Goal: Use online tool/utility: Utilize a website feature to perform a specific function

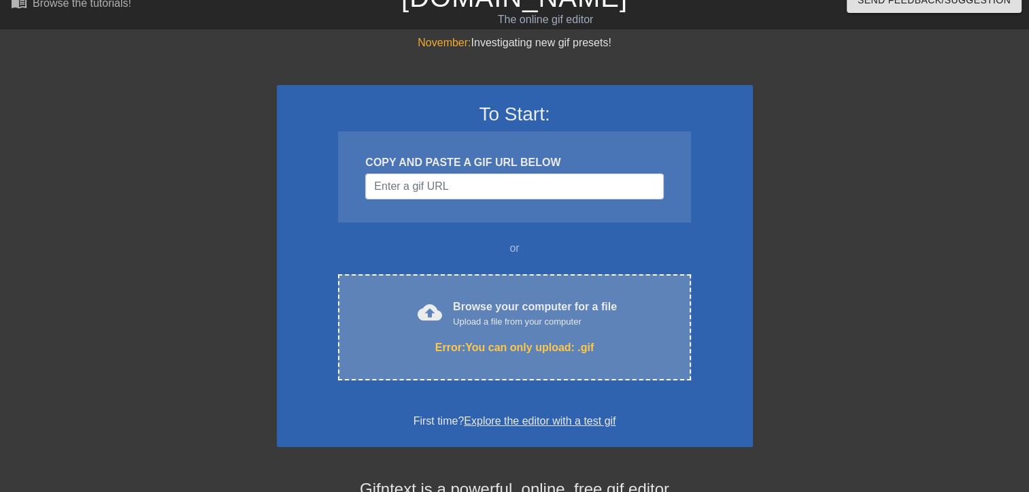
scroll to position [22, 0]
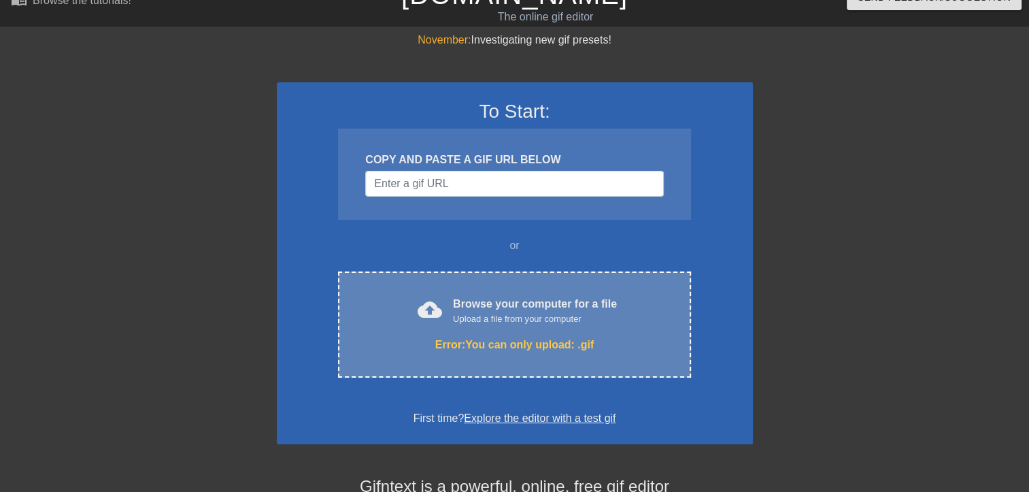
click at [573, 339] on div "Error: You can only upload: .gif" at bounding box center [514, 345] width 295 height 16
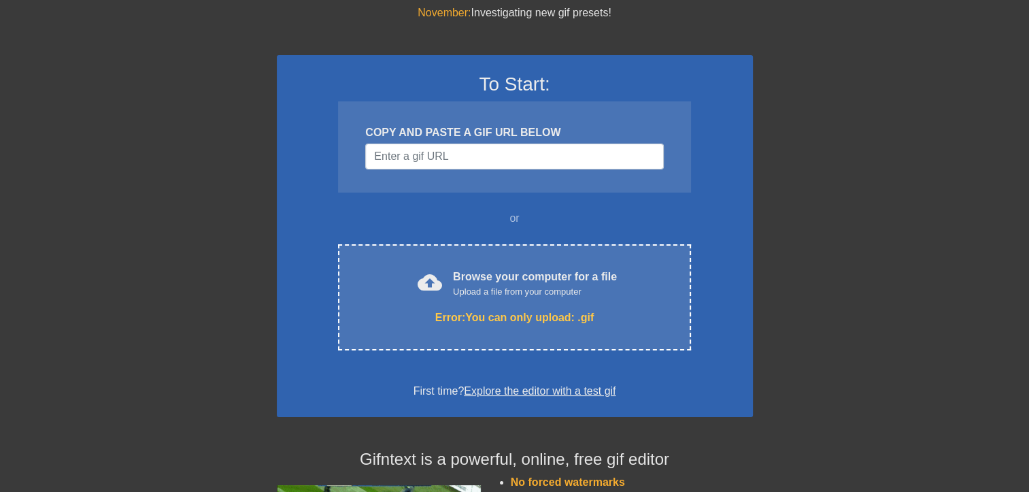
scroll to position [52, 0]
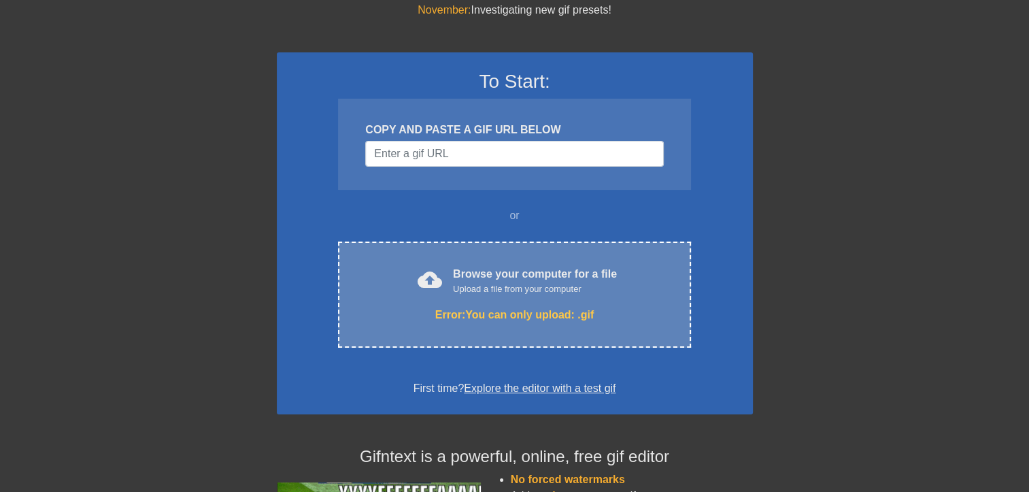
click at [460, 296] on div "cloud_upload Browse your computer for a file Upload a file from your computer E…" at bounding box center [514, 295] width 352 height 106
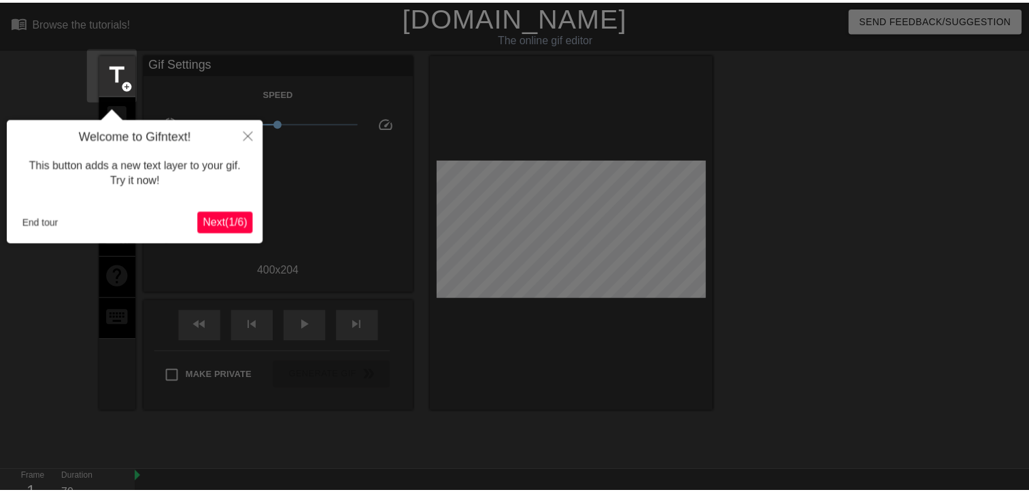
scroll to position [33, 0]
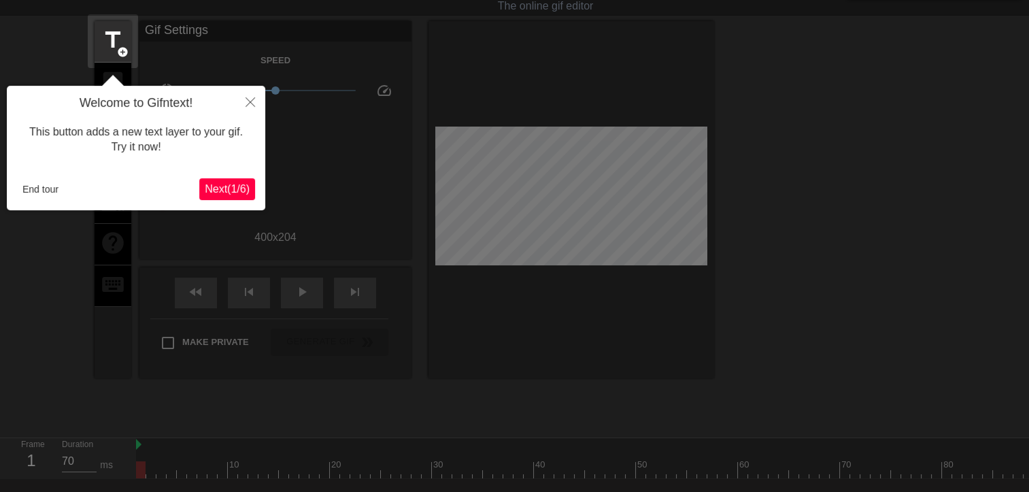
click at [231, 195] on span "Next ( 1 / 6 )" at bounding box center [227, 189] width 45 height 12
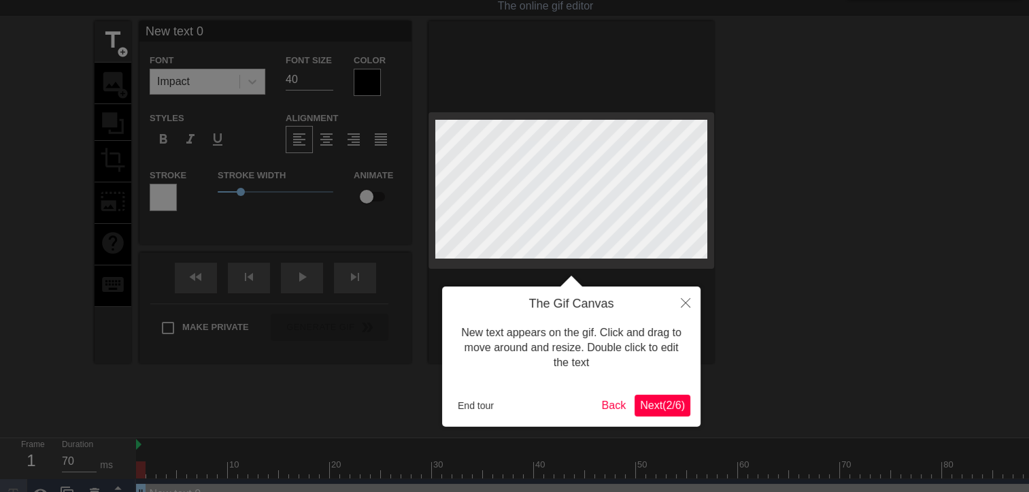
scroll to position [0, 0]
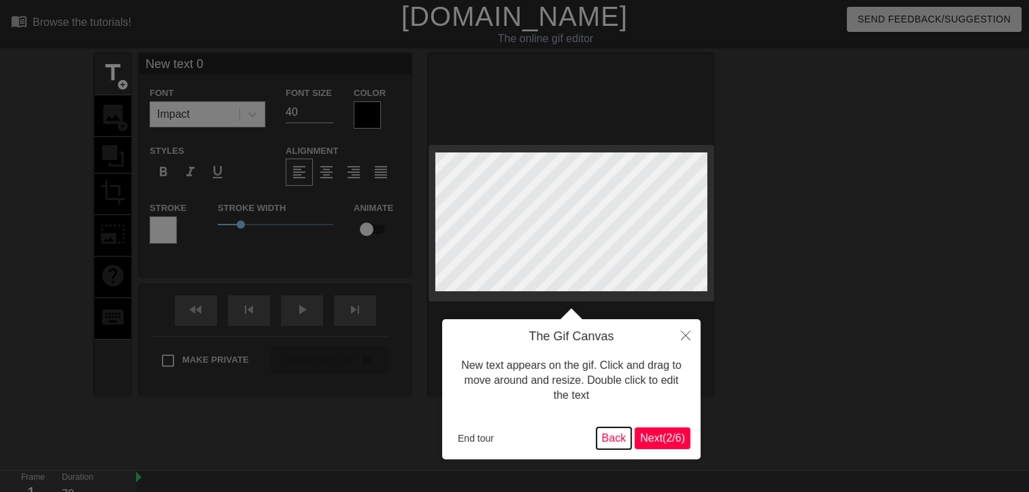
click at [602, 431] on button "Back" at bounding box center [614, 438] width 35 height 22
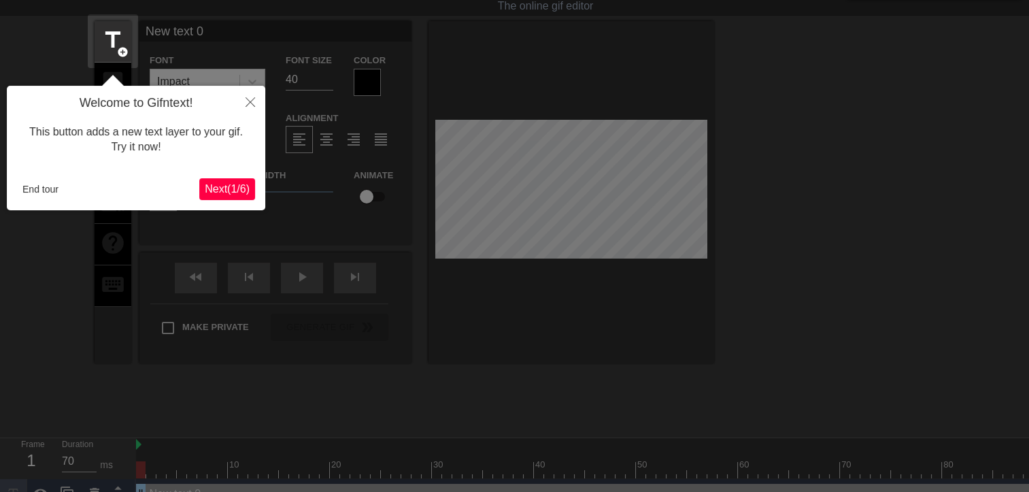
click at [235, 184] on span "Next ( 1 / 6 )" at bounding box center [227, 189] width 45 height 12
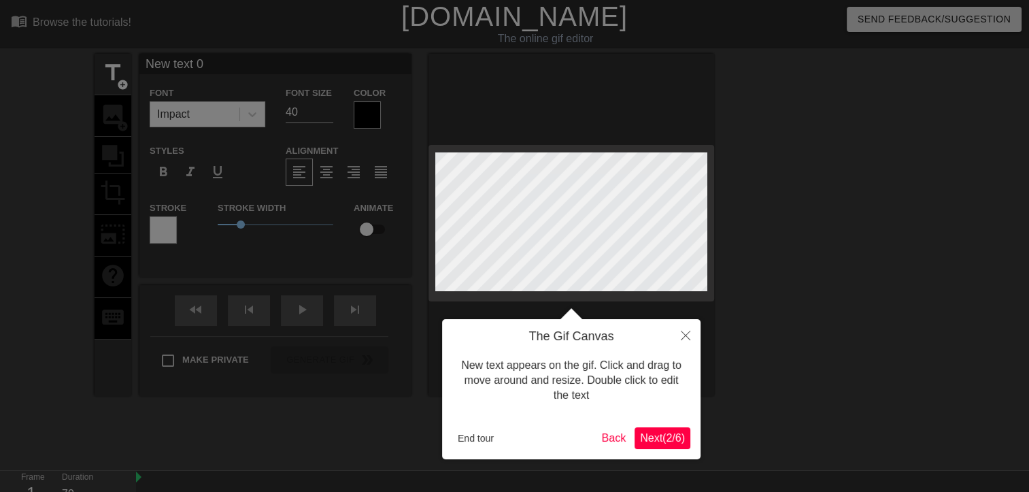
click at [652, 440] on span "Next ( 2 / 6 )" at bounding box center [662, 438] width 45 height 12
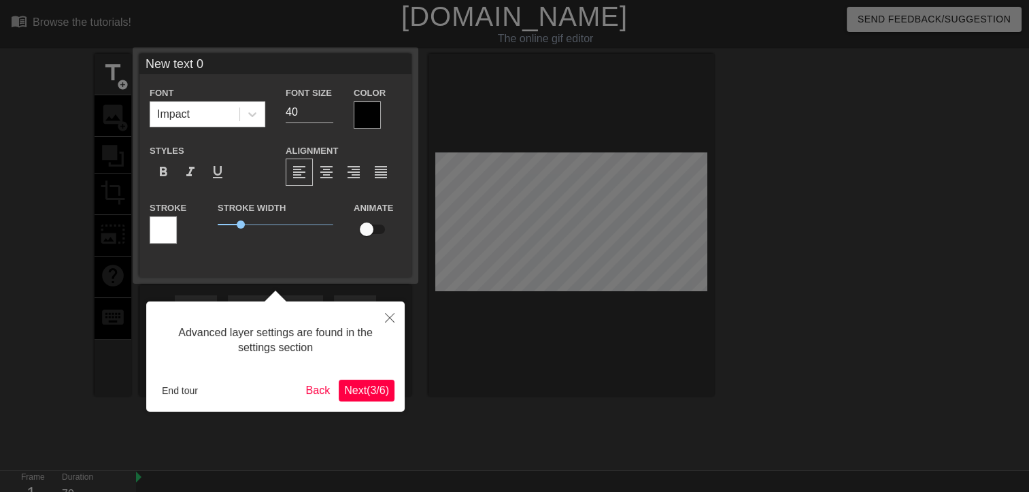
scroll to position [33, 0]
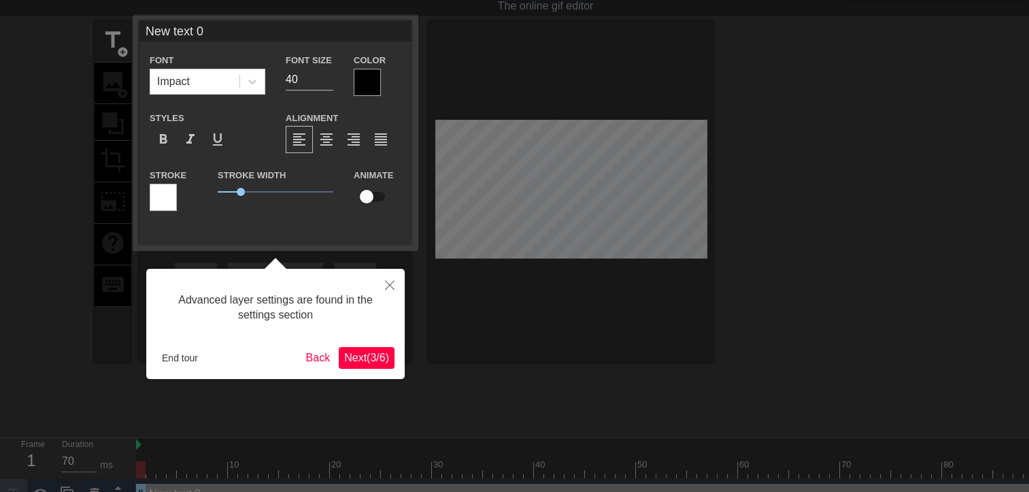
click at [356, 363] on span "Next ( 3 / 6 )" at bounding box center [366, 358] width 45 height 12
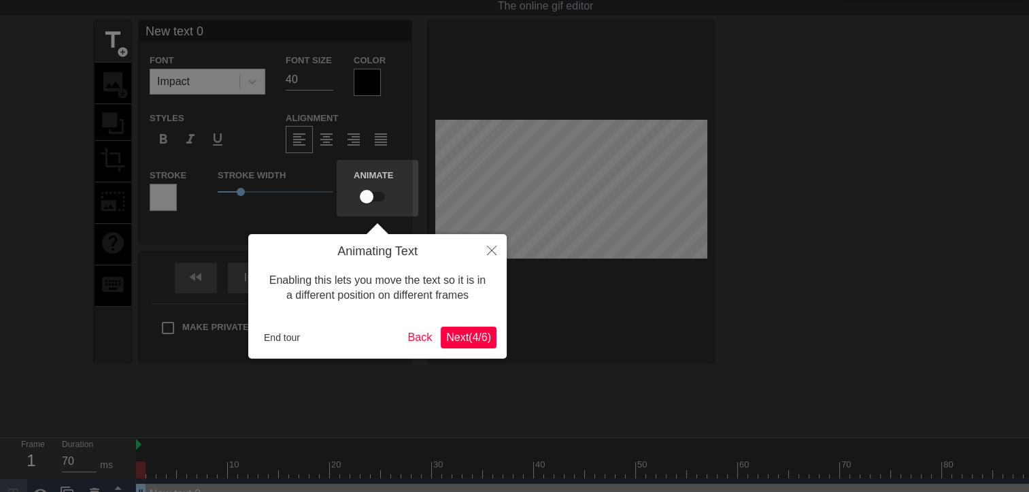
scroll to position [0, 0]
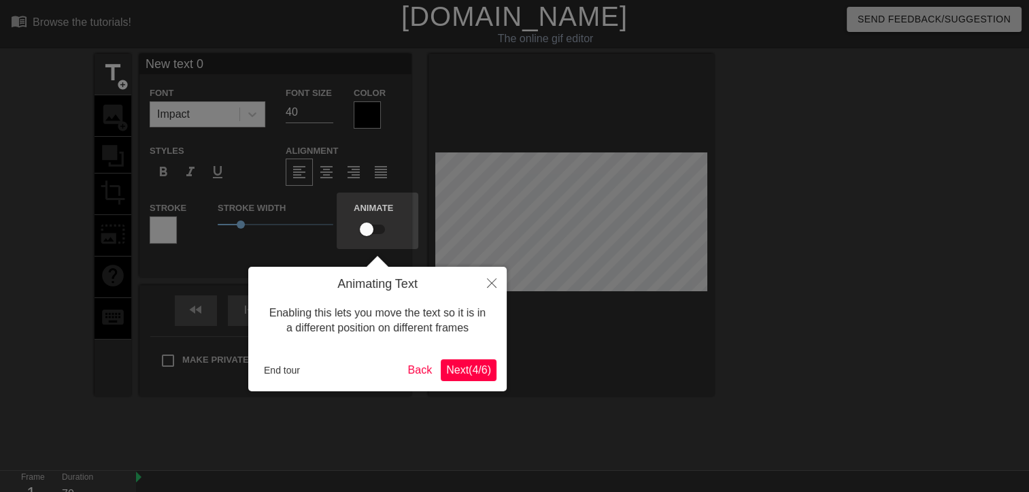
click at [460, 371] on span "Next ( 4 / 6 )" at bounding box center [468, 370] width 45 height 12
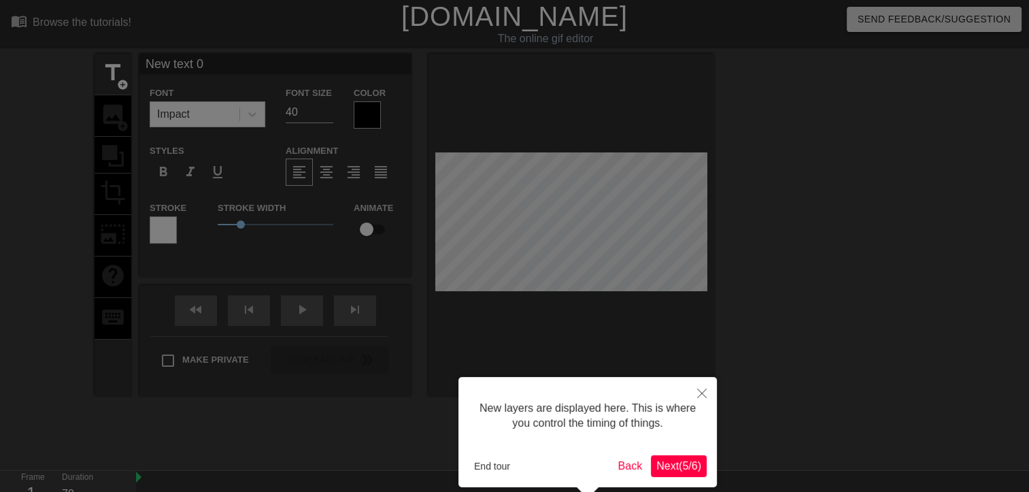
scroll to position [63, 0]
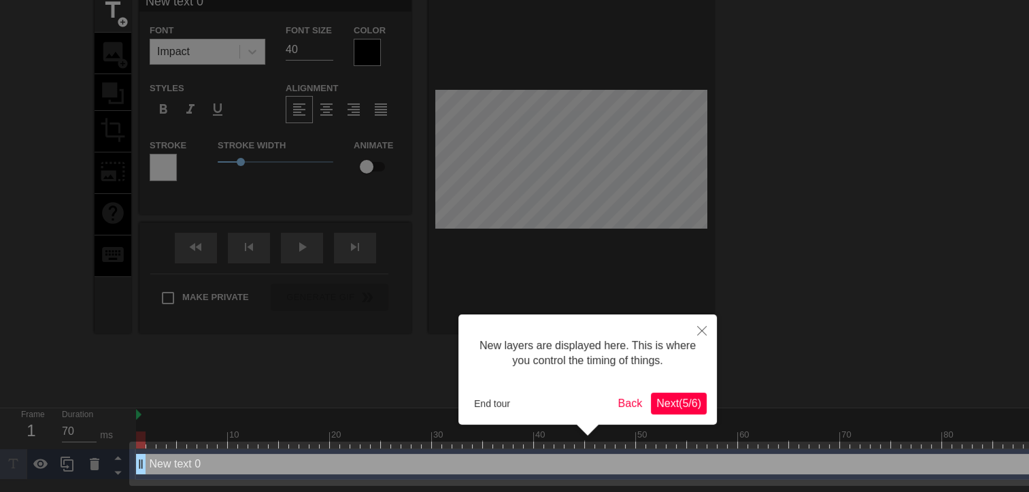
click at [669, 403] on span "Next ( 5 / 6 )" at bounding box center [679, 403] width 45 height 12
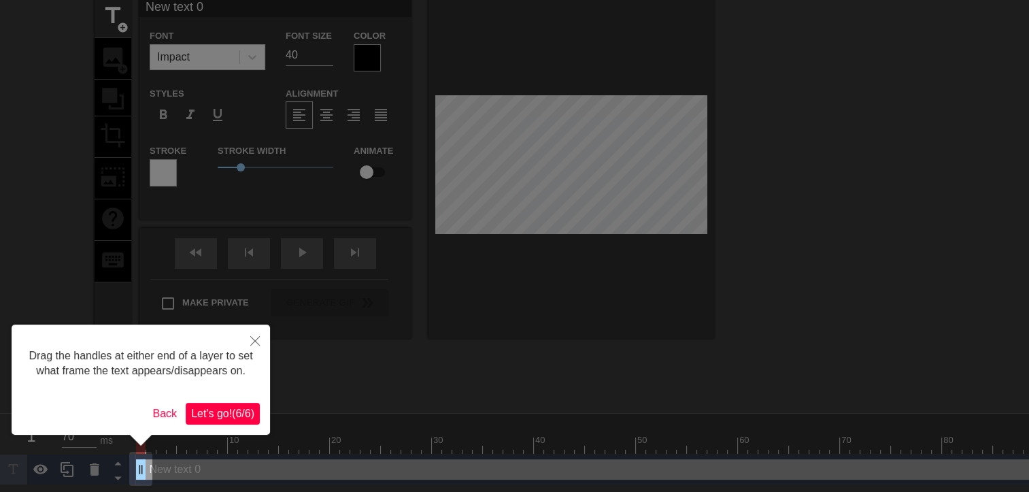
scroll to position [0, 0]
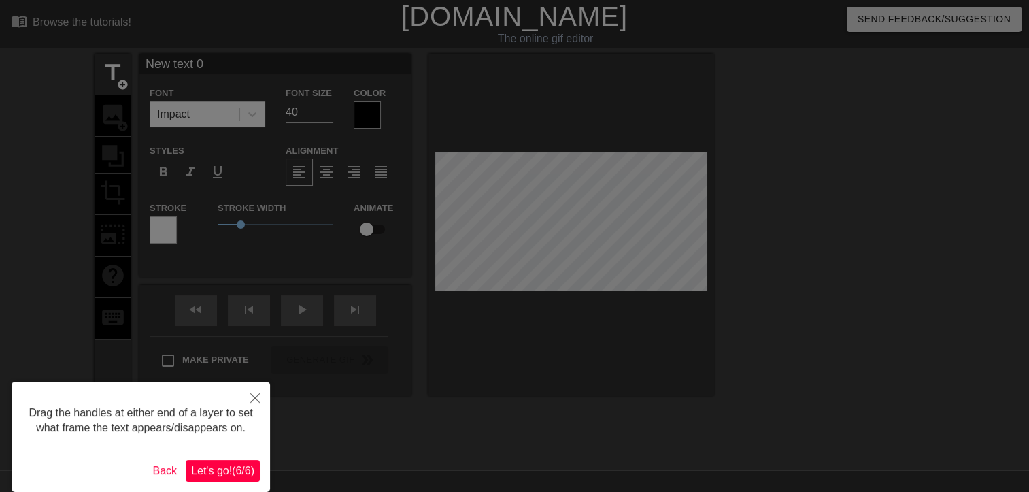
click at [229, 466] on span "Let's go! ( 6 / 6 )" at bounding box center [222, 471] width 63 height 12
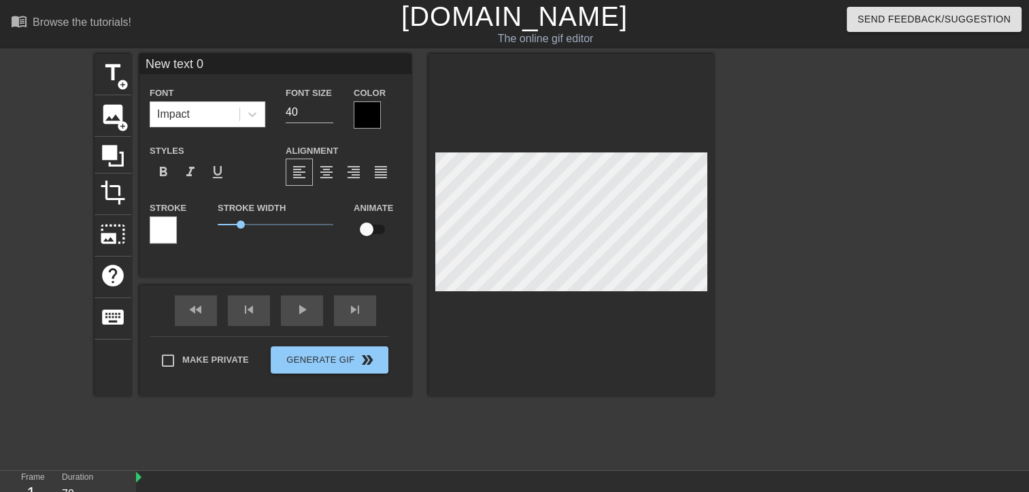
scroll to position [1, 3]
type input "آ"
type textarea "آ"
type input "آن"
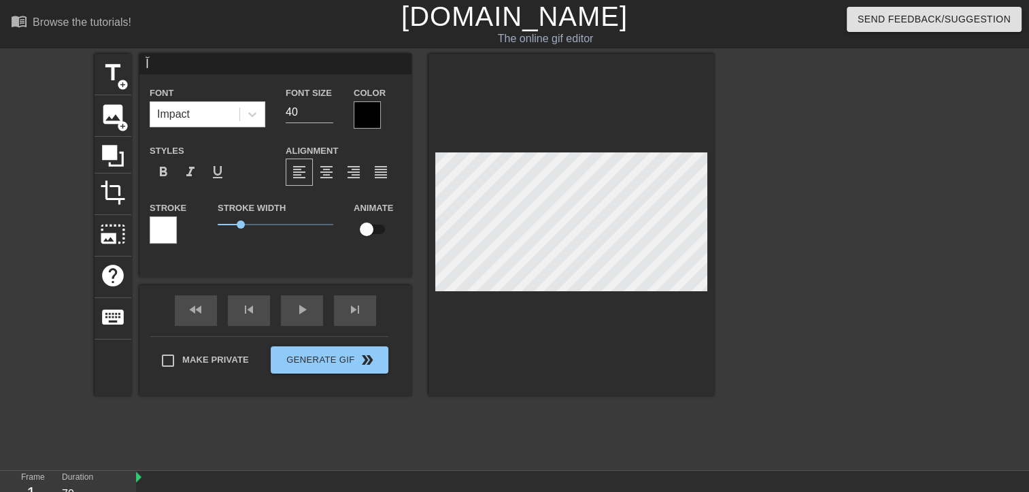
type textarea "آن"
type input "[PERSON_NAME]"
type textarea "[PERSON_NAME]"
type input "[DEMOGRAPHIC_DATA]"
type textarea "[DEMOGRAPHIC_DATA]"
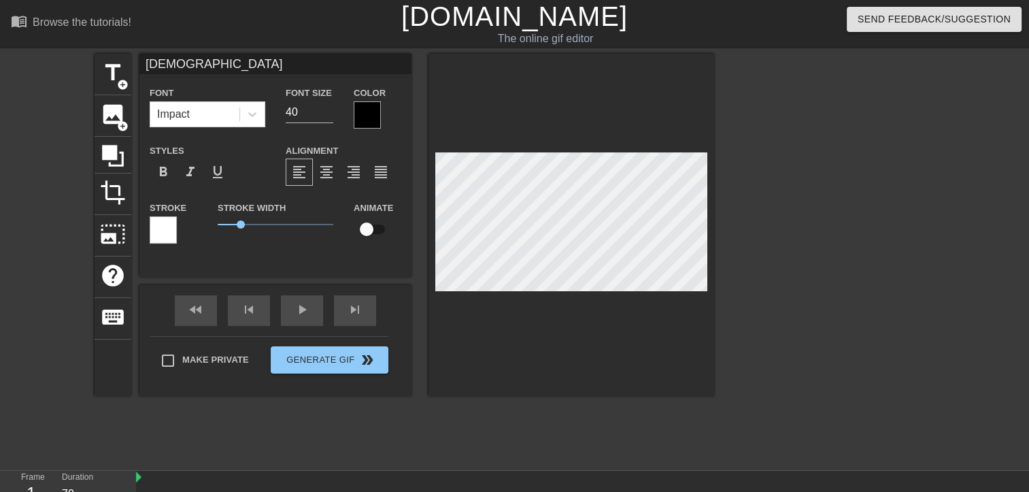
type input "آنالو"
type textarea "آنالو"
type input "آنالوی"
type textarea "آنالوی"
type input "آنالویی"
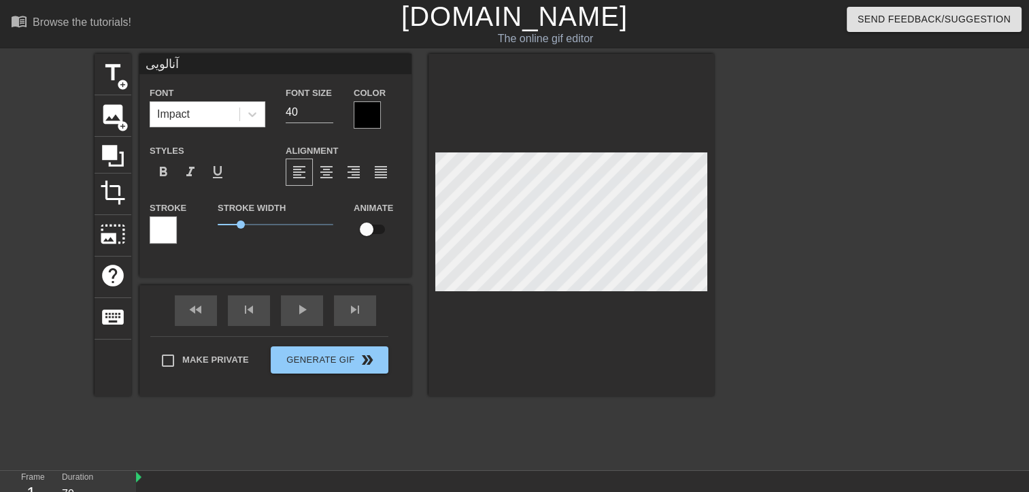
scroll to position [1, 2]
type textarea "آنالویی"
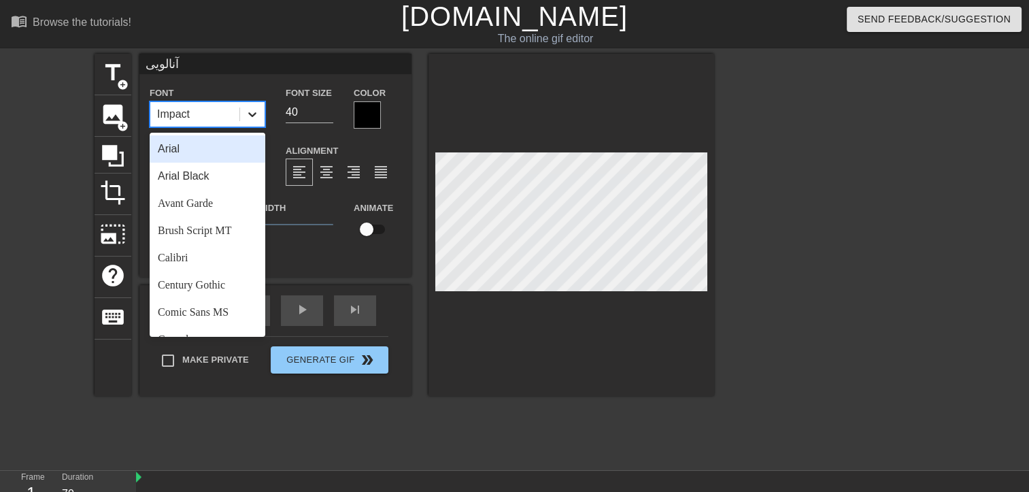
click at [254, 108] on icon at bounding box center [253, 114] width 14 height 14
click at [212, 158] on div "Arial" at bounding box center [208, 148] width 116 height 27
click at [220, 104] on div "Arial" at bounding box center [194, 114] width 89 height 24
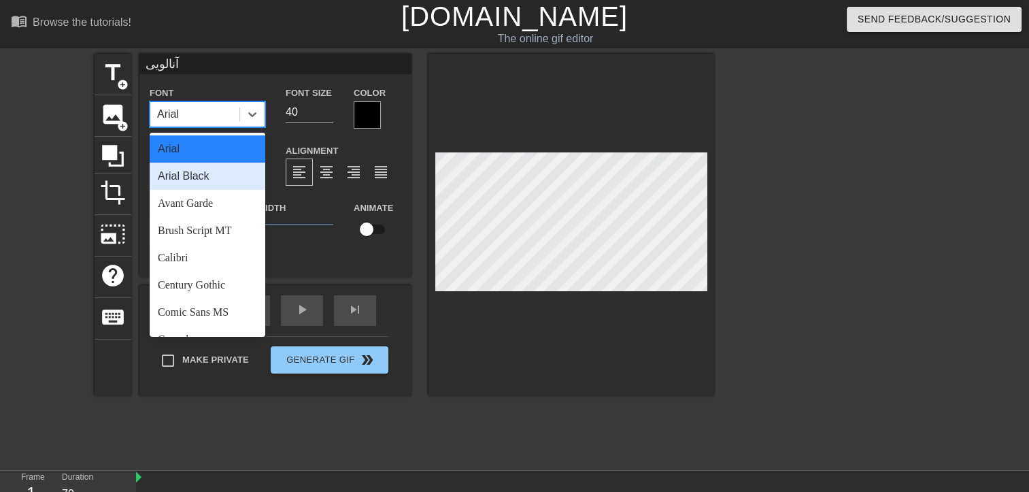
click at [219, 173] on div "Arial Black" at bounding box center [208, 176] width 116 height 27
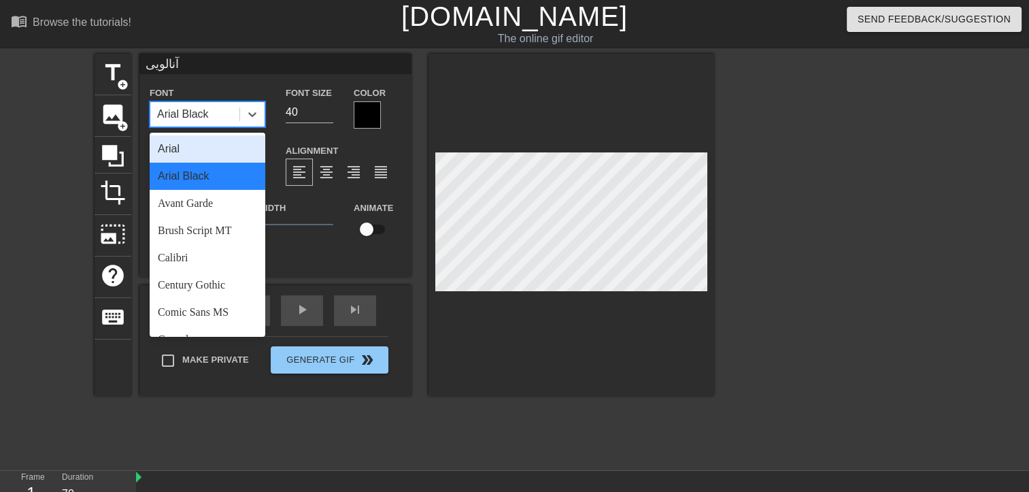
click at [196, 103] on div "Arial Black" at bounding box center [194, 114] width 89 height 24
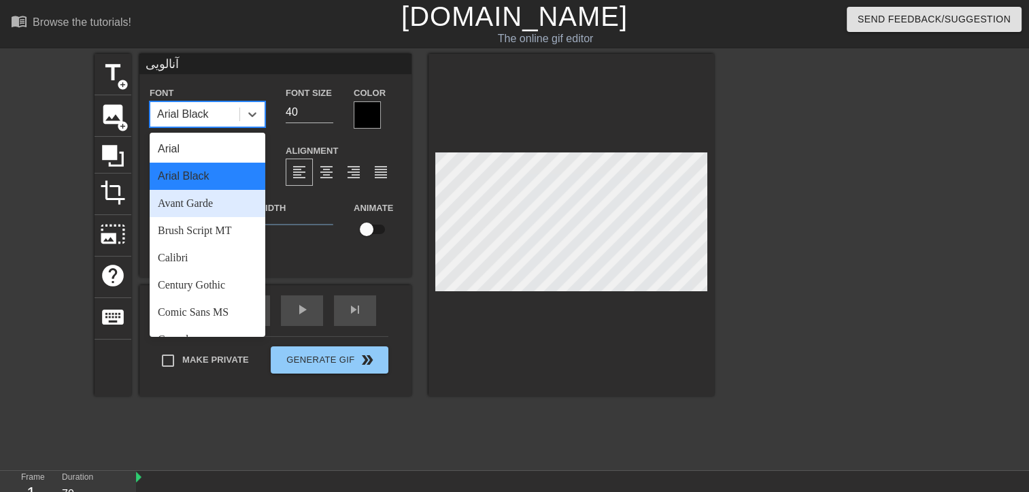
click at [197, 205] on div "Avant Garde" at bounding box center [208, 203] width 116 height 27
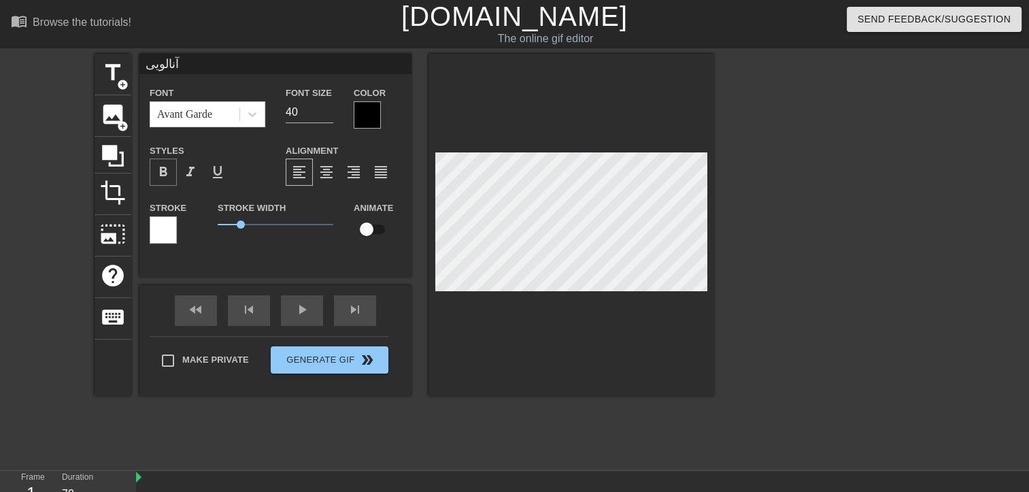
click at [167, 173] on span "format_bold" at bounding box center [163, 172] width 16 height 16
click at [191, 170] on span "format_italic" at bounding box center [190, 172] width 16 height 16
click at [220, 170] on span "format_underline" at bounding box center [218, 172] width 16 height 16
click at [167, 172] on span "format_bold" at bounding box center [163, 172] width 16 height 16
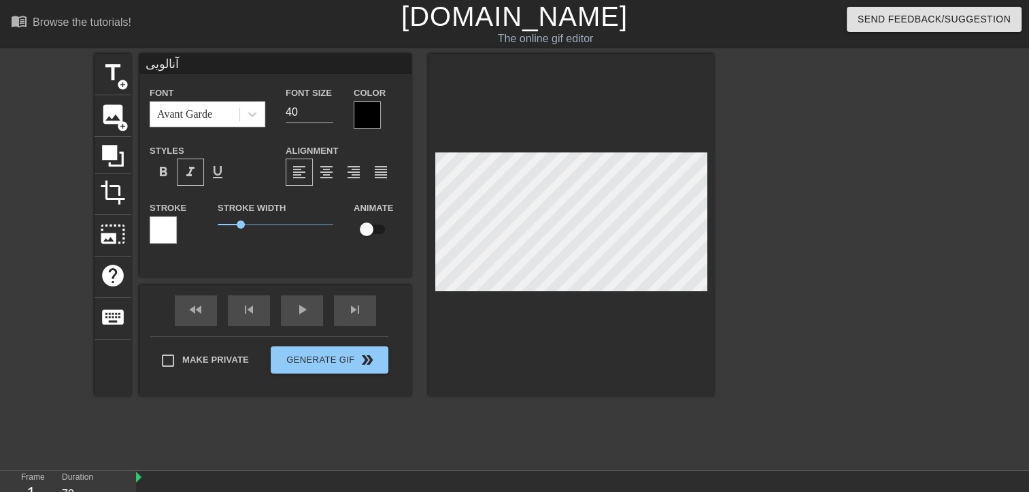
click at [191, 172] on span "format_italic" at bounding box center [190, 172] width 16 height 16
click at [367, 110] on div at bounding box center [367, 114] width 27 height 27
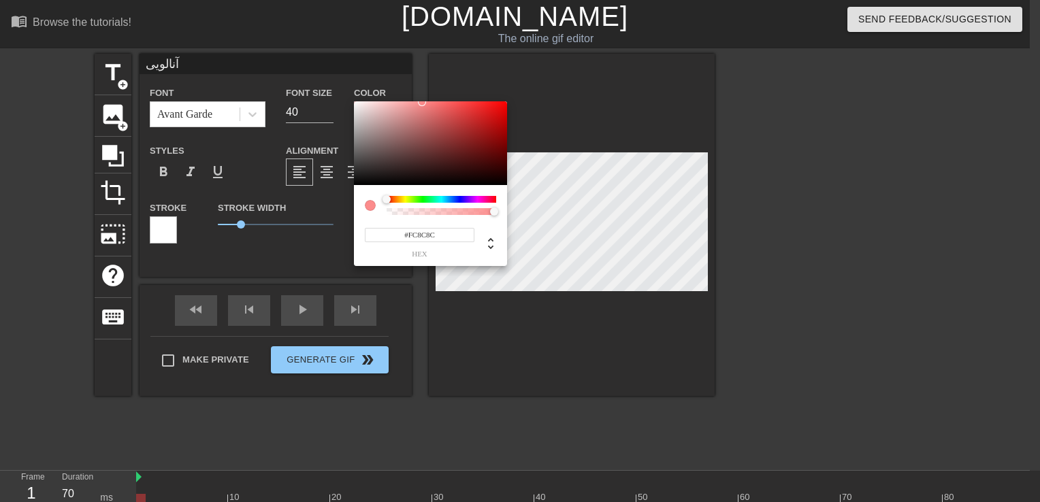
type input "#FFFFFF"
drag, startPoint x: 367, startPoint y: 116, endPoint x: 337, endPoint y: 83, distance: 44.4
click at [337, 83] on div "#FFFFFF hex" at bounding box center [520, 251] width 1040 height 502
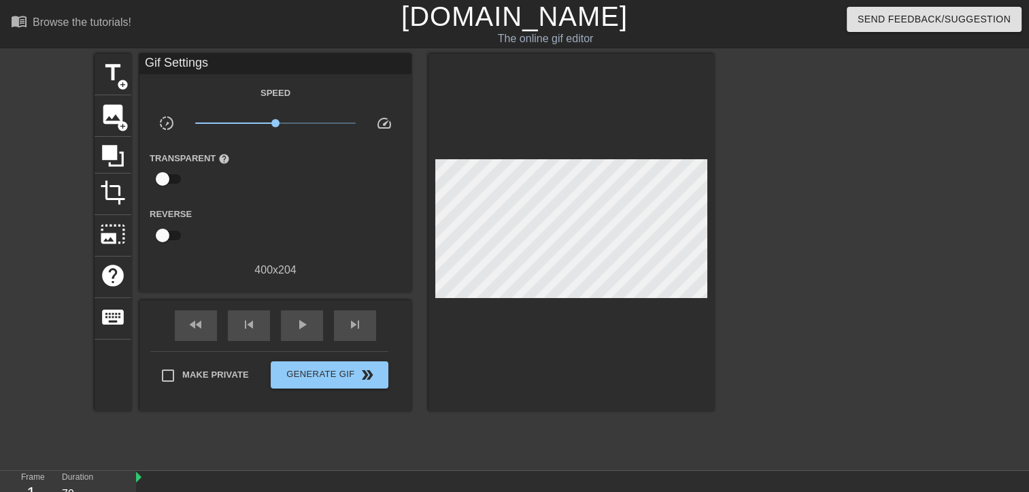
click at [310, 222] on div "Reverse" at bounding box center [275, 226] width 272 height 43
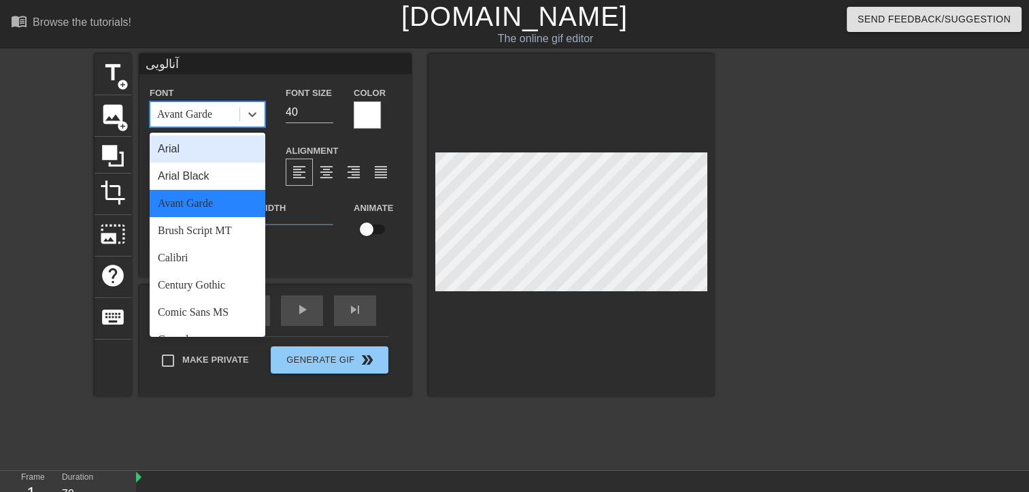
click at [209, 118] on div "Avant Garde" at bounding box center [184, 114] width 55 height 16
click at [198, 146] on div "Arial" at bounding box center [208, 148] width 116 height 27
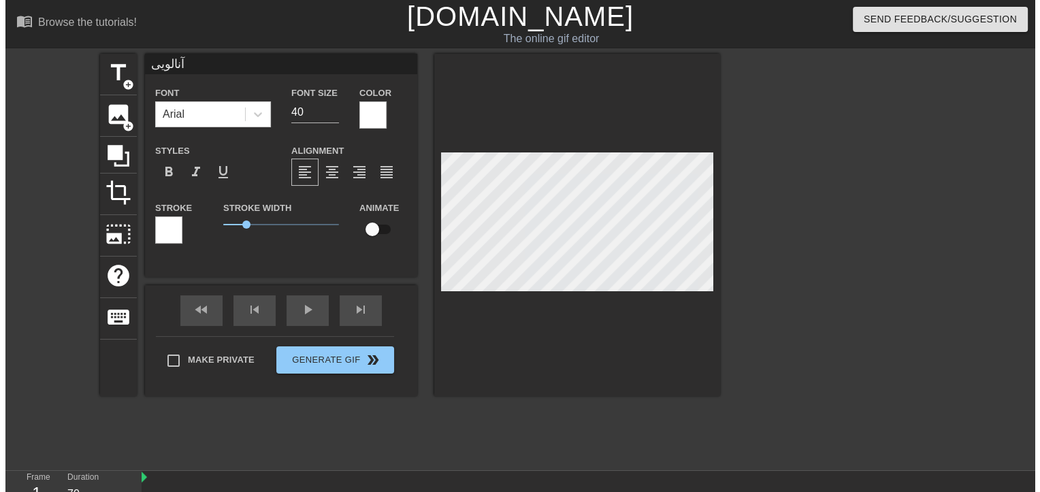
scroll to position [1, 1]
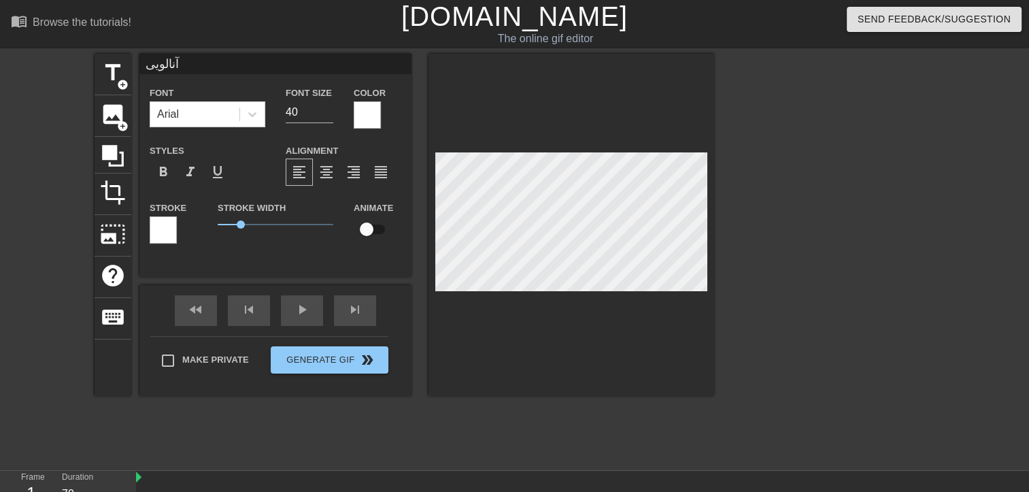
click at [368, 107] on div at bounding box center [367, 114] width 27 height 27
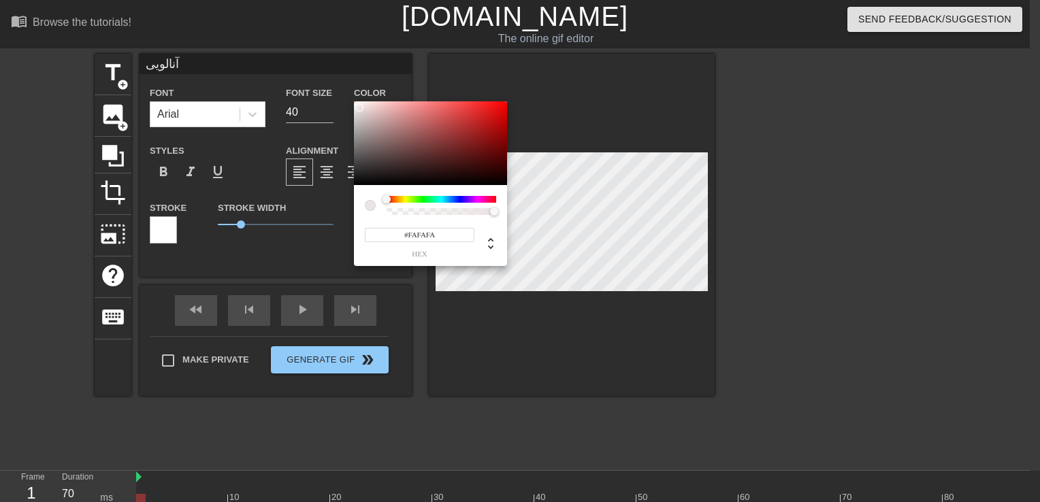
type input "#FFFFFF"
drag, startPoint x: 359, startPoint y: 107, endPoint x: 333, endPoint y: 90, distance: 30.4
click at [333, 90] on div "#FFFFFF hex" at bounding box center [520, 251] width 1040 height 502
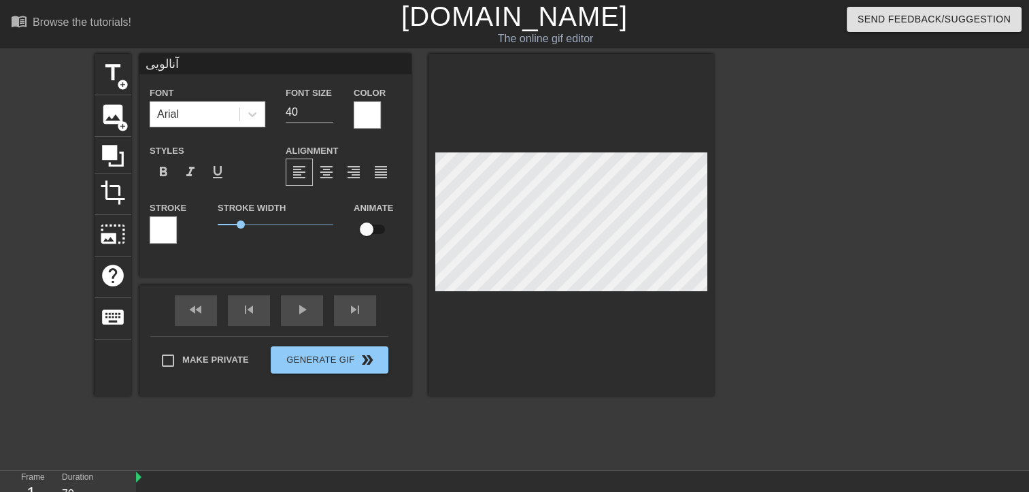
click at [159, 233] on div at bounding box center [163, 229] width 27 height 27
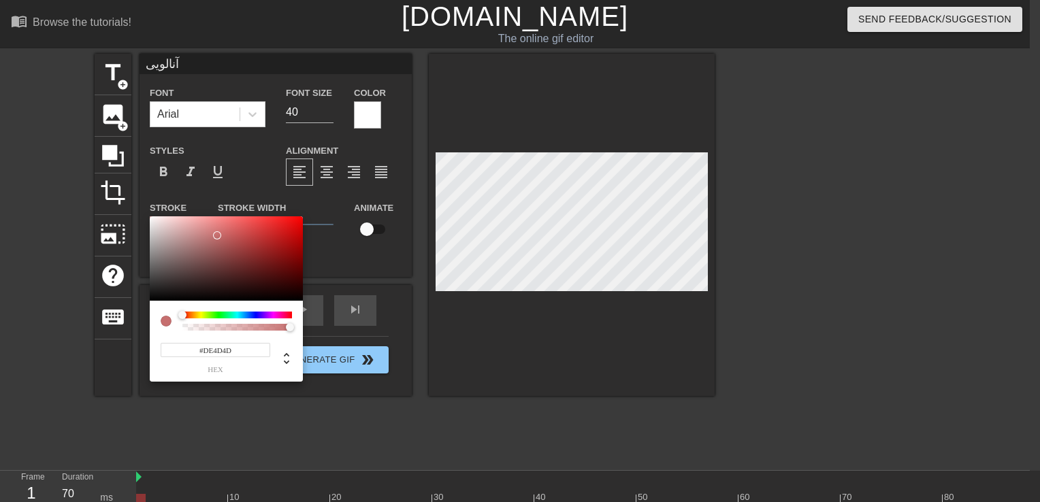
drag, startPoint x: 215, startPoint y: 235, endPoint x: 250, endPoint y: 227, distance: 36.3
click at [250, 227] on div at bounding box center [226, 258] width 153 height 84
type input "#FFFFFF"
drag, startPoint x: 250, startPoint y: 227, endPoint x: 112, endPoint y: 199, distance: 140.9
click at [112, 199] on div "#FFFFFF hex" at bounding box center [520, 251] width 1040 height 502
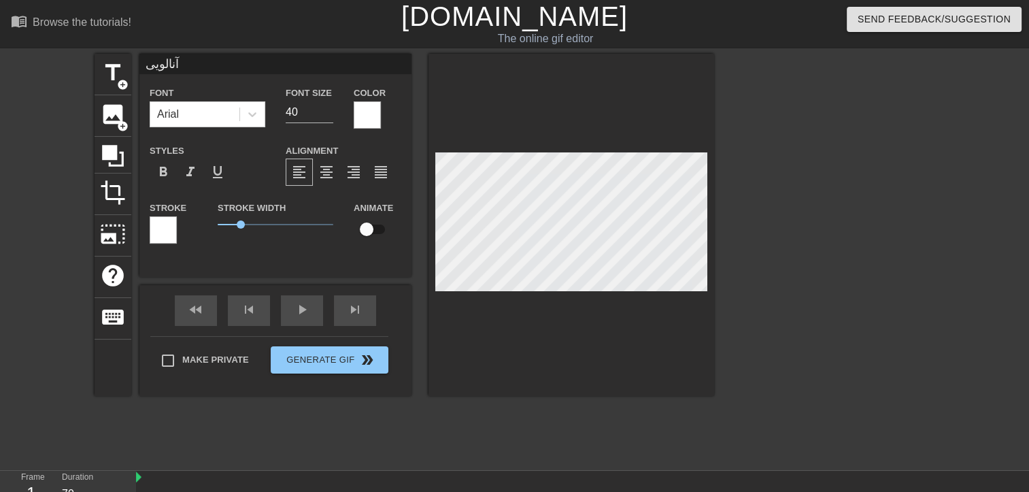
click at [164, 235] on div at bounding box center [163, 229] width 27 height 27
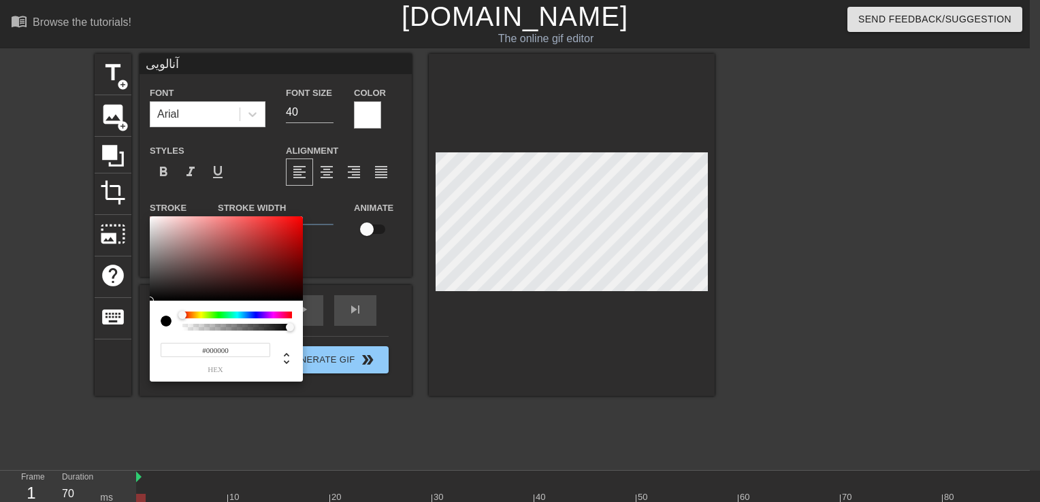
drag, startPoint x: 190, startPoint y: 250, endPoint x: 133, endPoint y: 334, distance: 101.3
click at [133, 334] on div "#000000 hex" at bounding box center [520, 251] width 1040 height 502
type input "#FFFFFF"
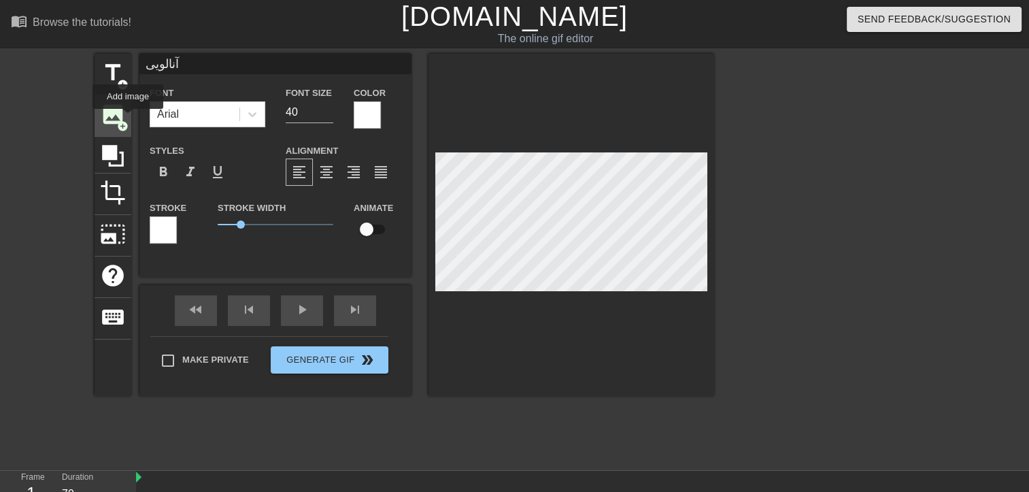
click at [128, 120] on span "add_circle" at bounding box center [123, 126] width 12 height 12
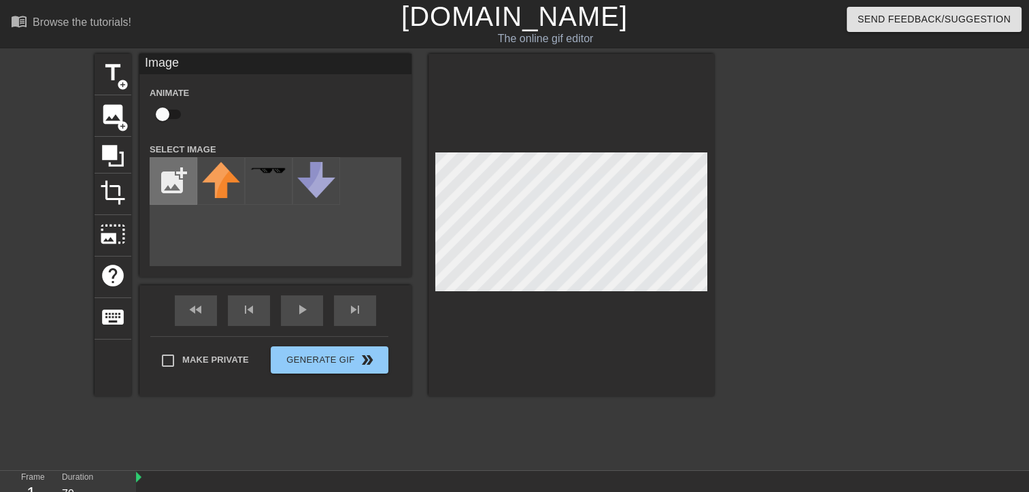
click at [166, 170] on input "file" at bounding box center [173, 181] width 46 height 46
click at [163, 189] on input "file" at bounding box center [173, 181] width 46 height 46
type input "C:\fakepath\Screenshot [DATE] 203431.png"
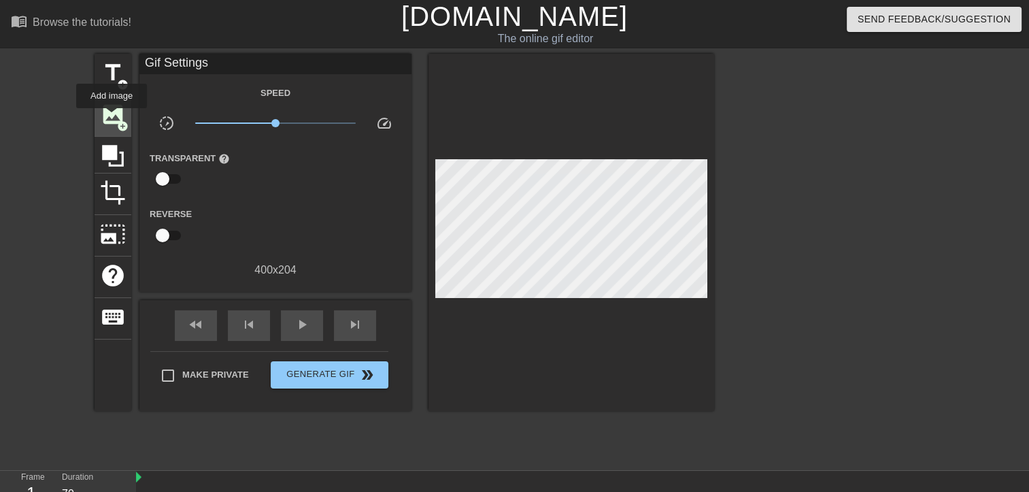
click at [112, 118] on span "image" at bounding box center [113, 114] width 26 height 26
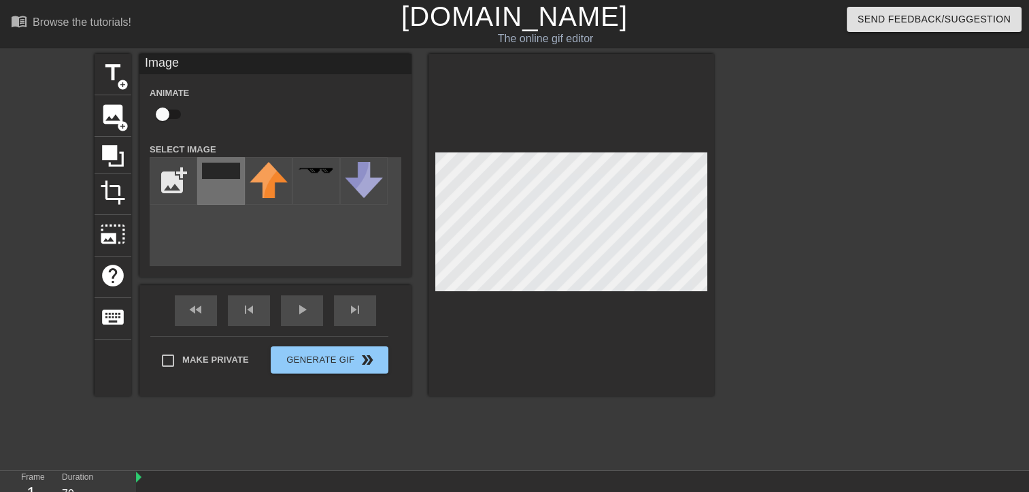
click at [224, 183] on div at bounding box center [221, 181] width 48 height 48
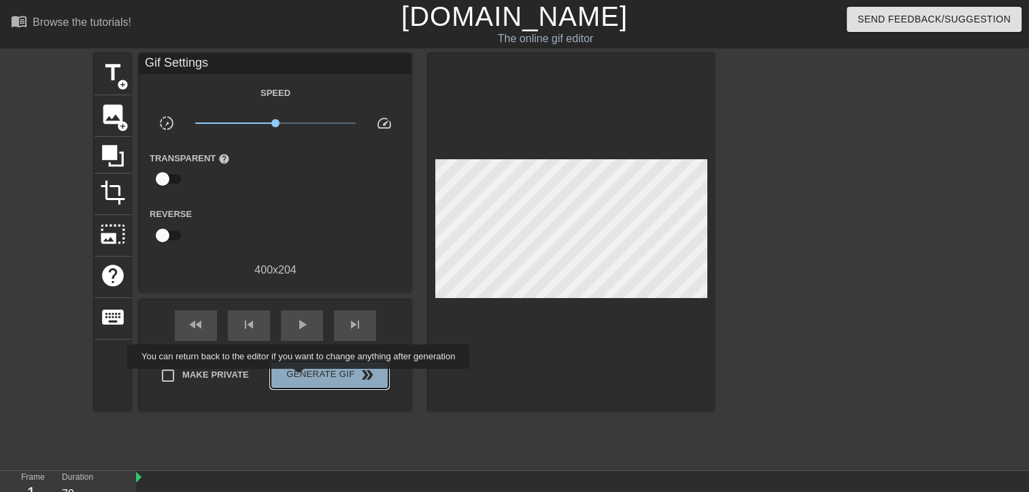
click at [300, 378] on span "Generate Gif double_arrow" at bounding box center [329, 375] width 107 height 16
